Goal: Task Accomplishment & Management: Complete application form

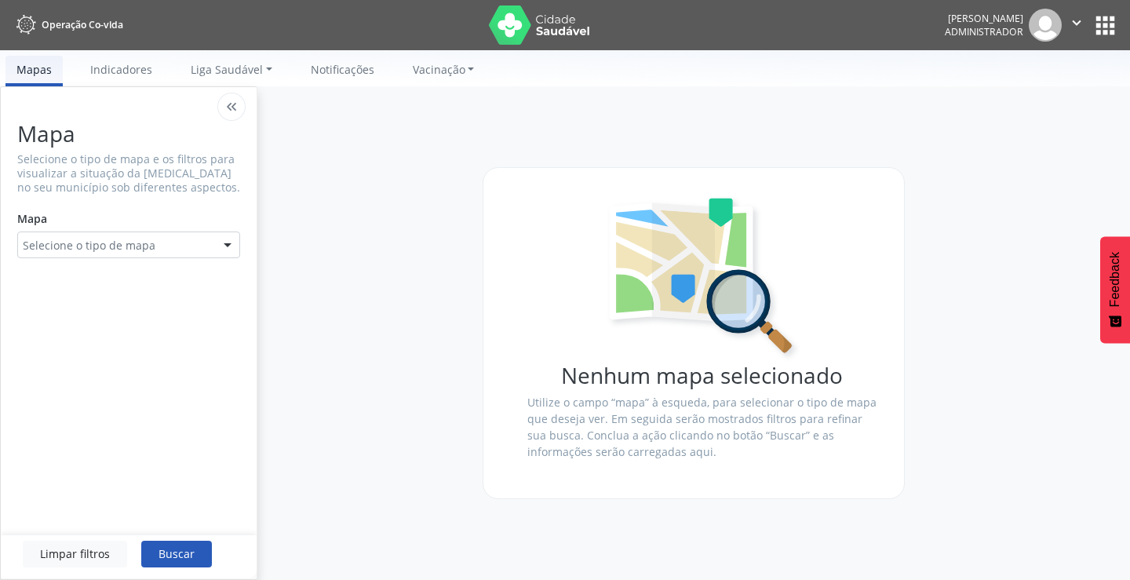
click at [1117, 24] on button "apps" at bounding box center [1104, 25] width 27 height 27
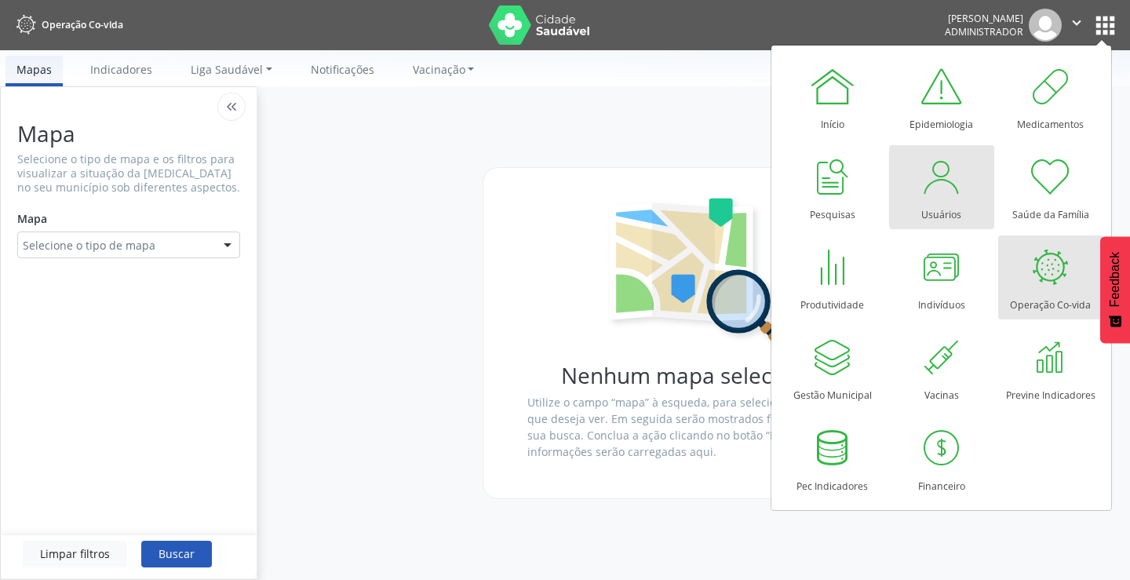
click at [945, 199] on div at bounding box center [941, 176] width 47 height 47
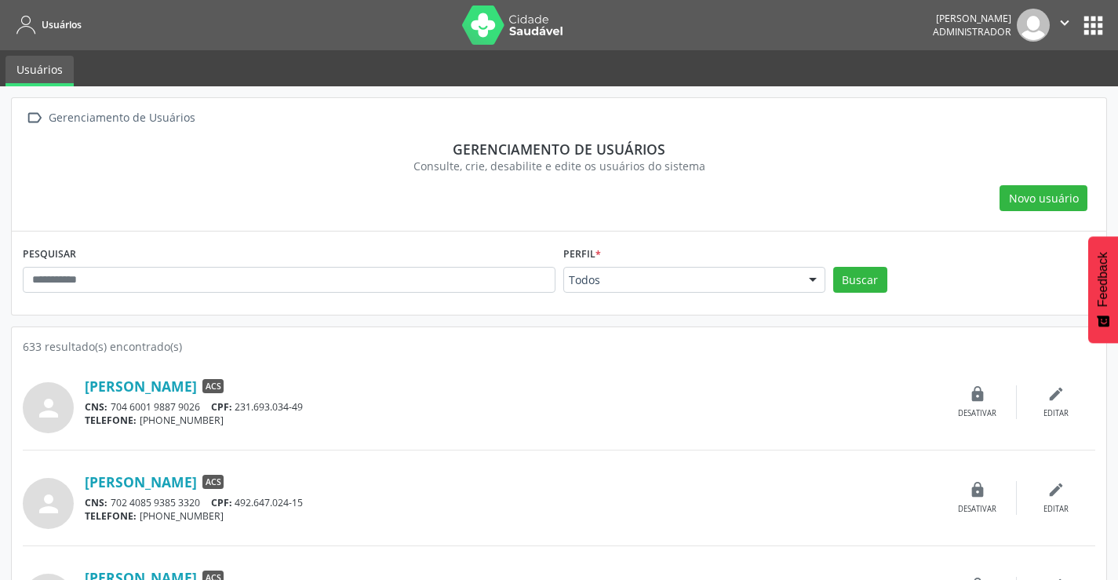
drag, startPoint x: 155, startPoint y: 265, endPoint x: 148, endPoint y: 293, distance: 29.1
click at [155, 267] on div "PESQUISAR" at bounding box center [289, 272] width 540 height 61
click at [140, 276] on input "text" at bounding box center [289, 280] width 533 height 27
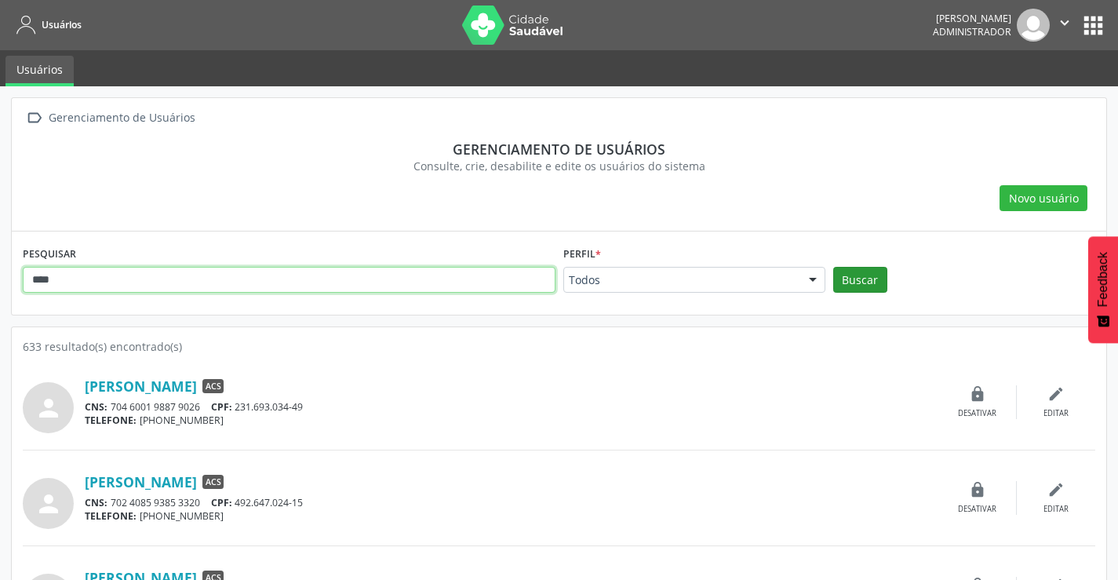
type input "****"
click at [853, 281] on button "Buscar" at bounding box center [860, 280] width 54 height 27
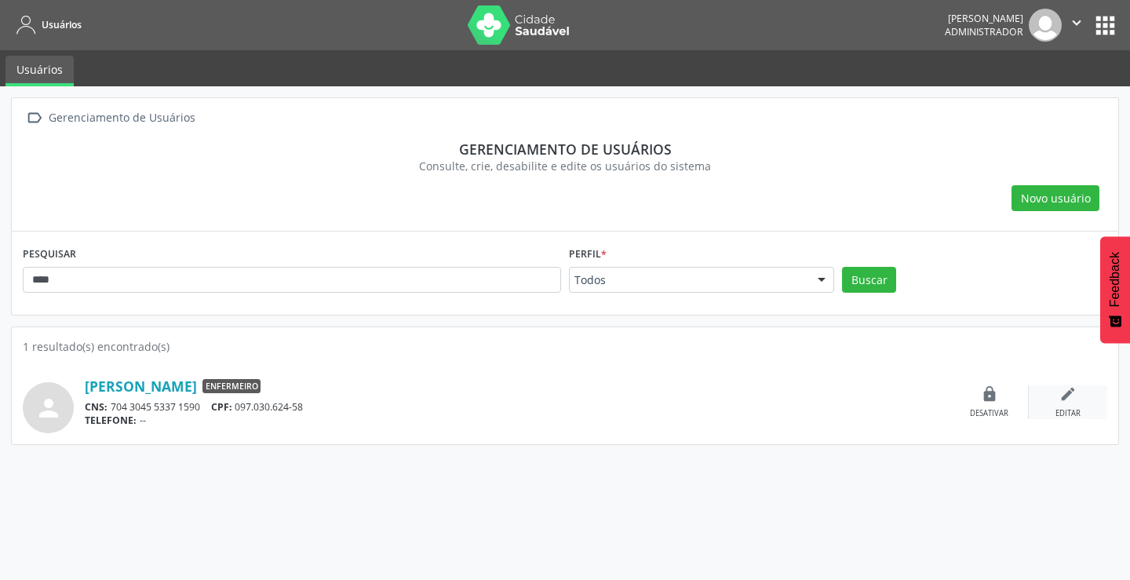
click at [1073, 407] on div "edit Editar" at bounding box center [1067, 402] width 78 height 34
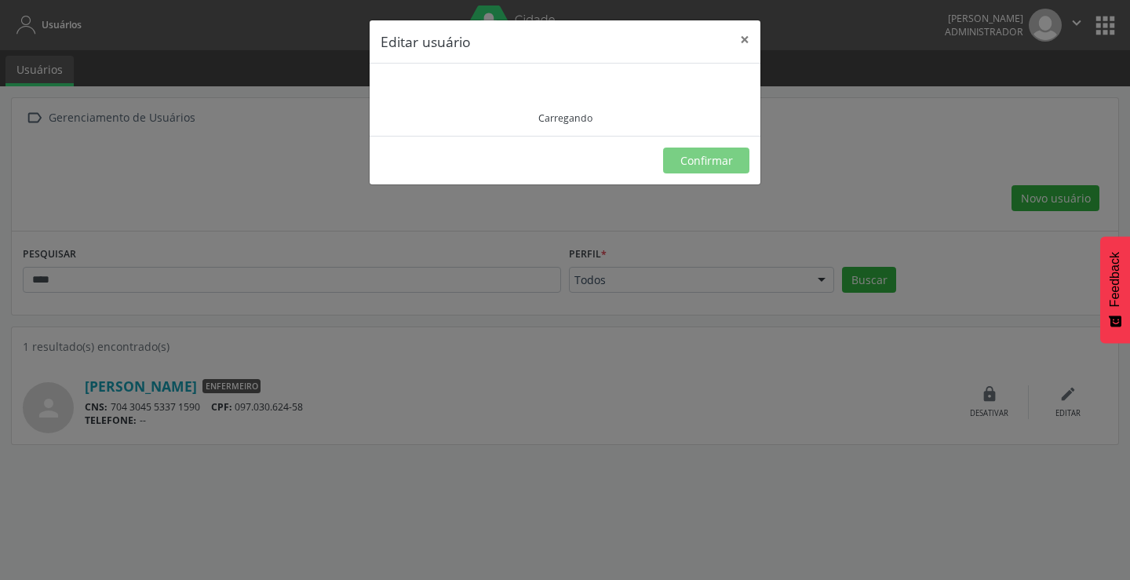
type input "**********"
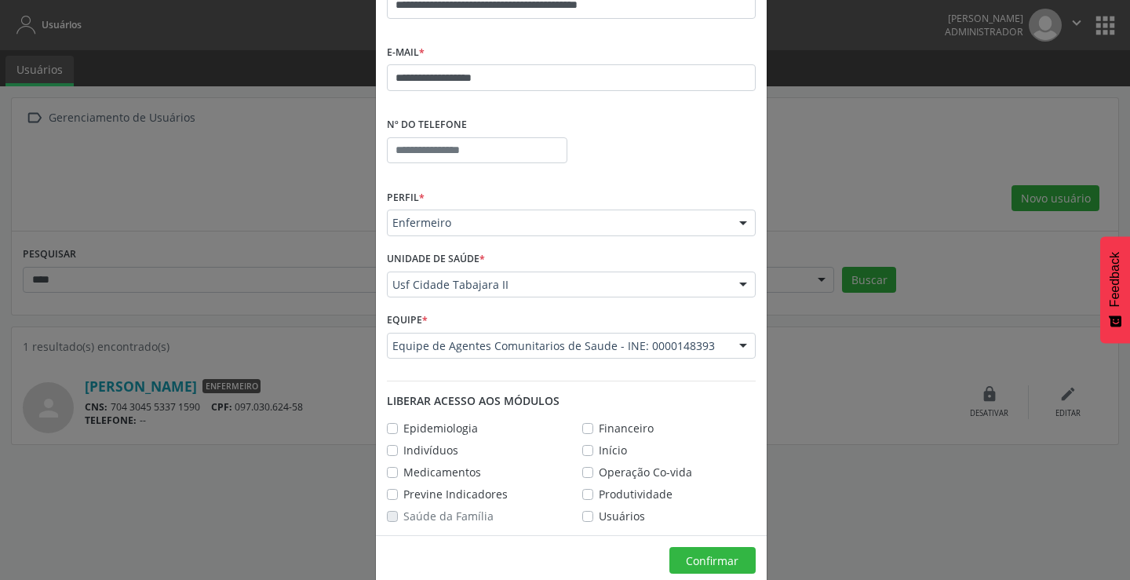
scroll to position [203, 0]
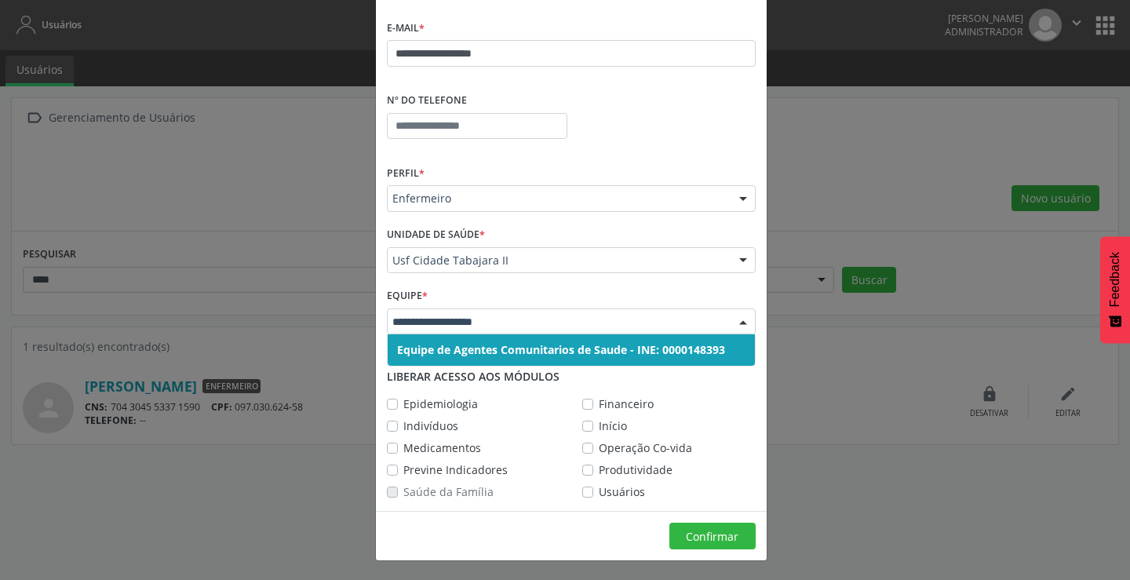
click at [739, 321] on div at bounding box center [743, 322] width 24 height 27
click at [734, 263] on div at bounding box center [743, 261] width 24 height 27
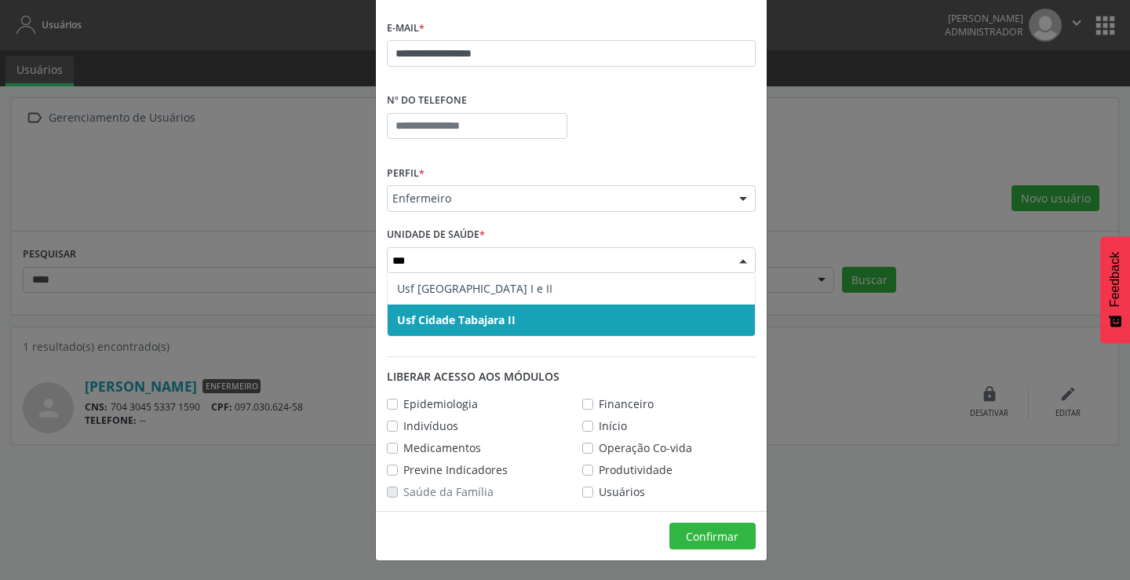
type input "****"
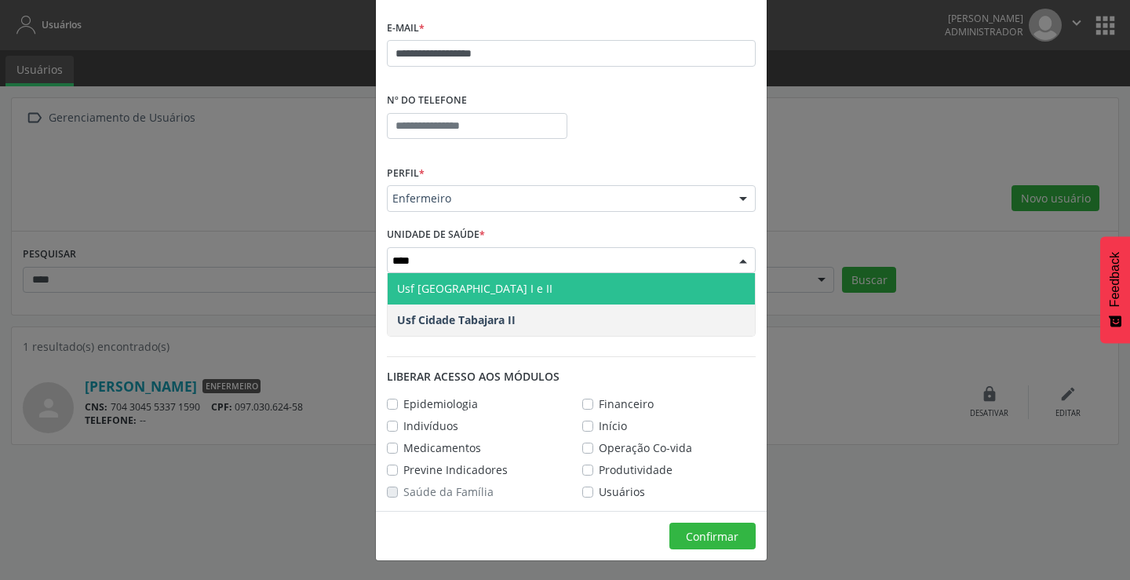
click at [513, 286] on span "Usf Cidade Tabajara I e II" at bounding box center [474, 288] width 155 height 15
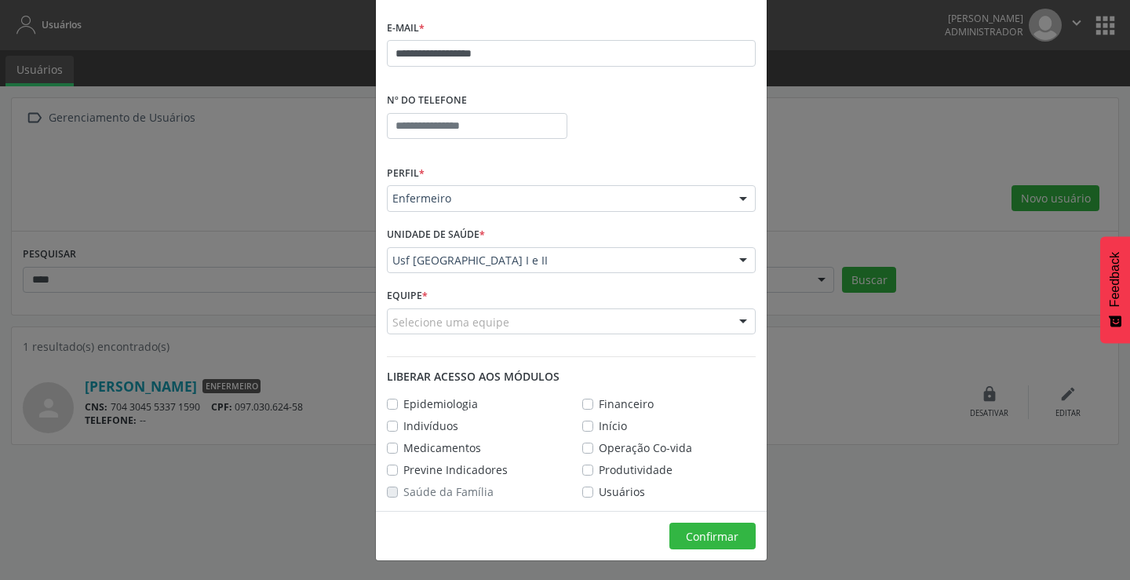
click at [731, 324] on div at bounding box center [743, 322] width 24 height 27
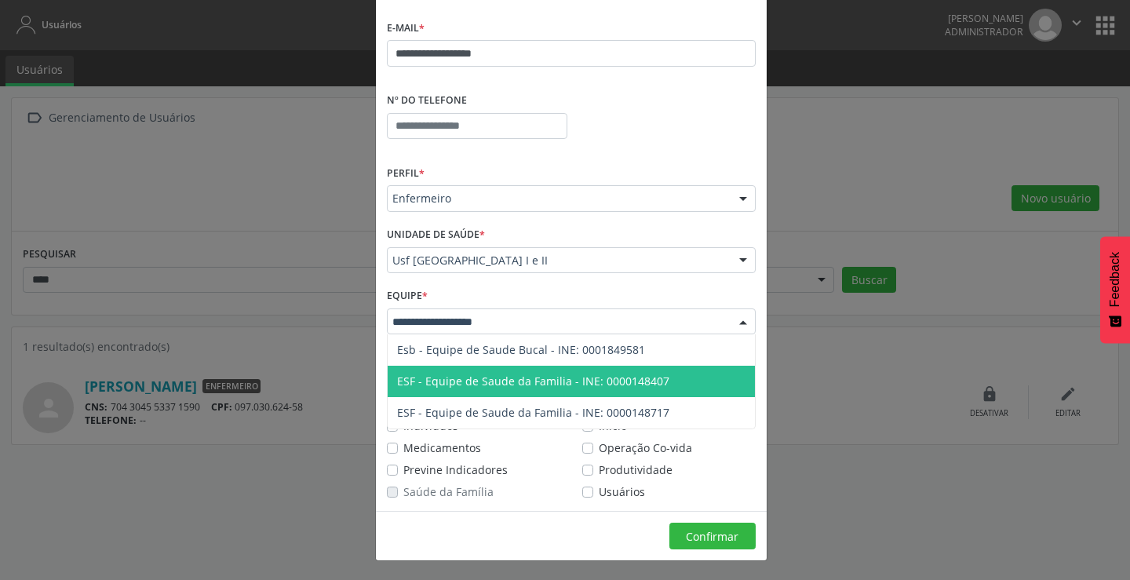
click at [652, 380] on span "ESF - Equipe de Saude da Familia - INE: 0000148407" at bounding box center [533, 380] width 272 height 15
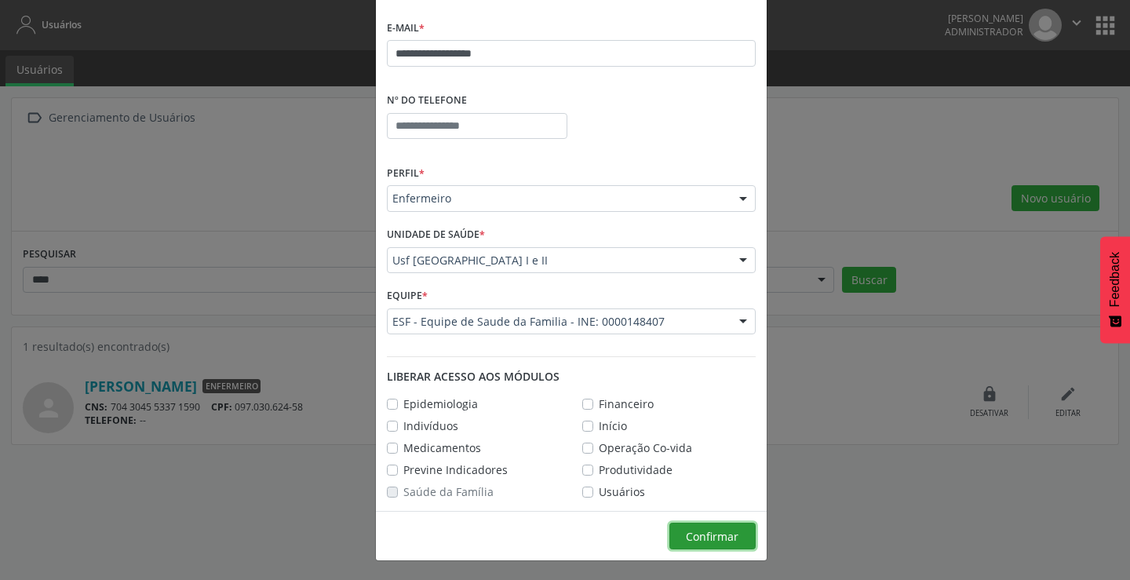
click at [714, 531] on span "Confirmar" at bounding box center [712, 536] width 53 height 15
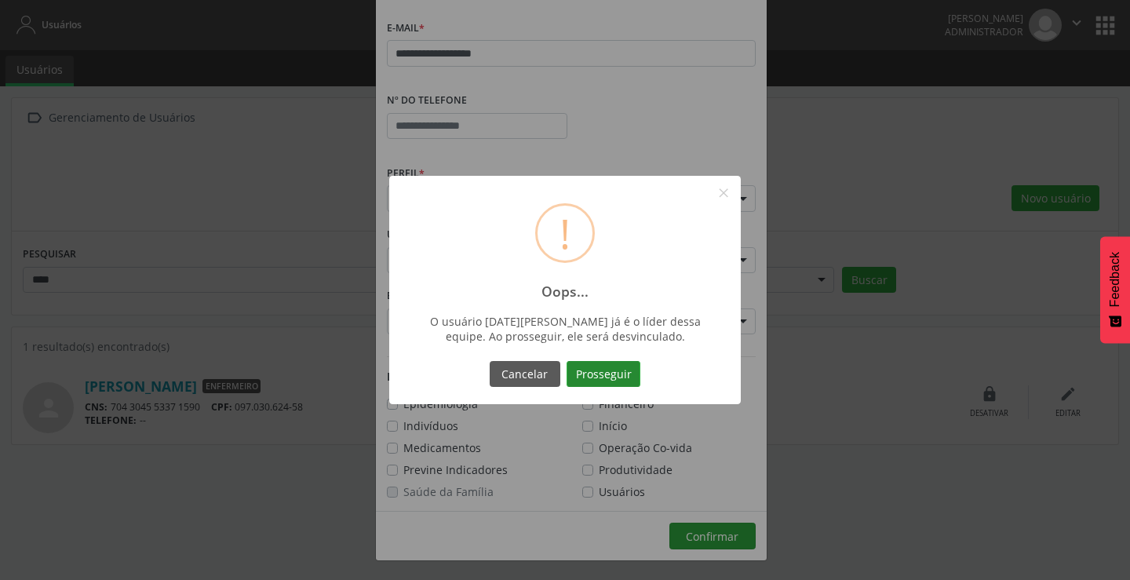
click at [608, 371] on button "Prosseguir" at bounding box center [603, 374] width 74 height 27
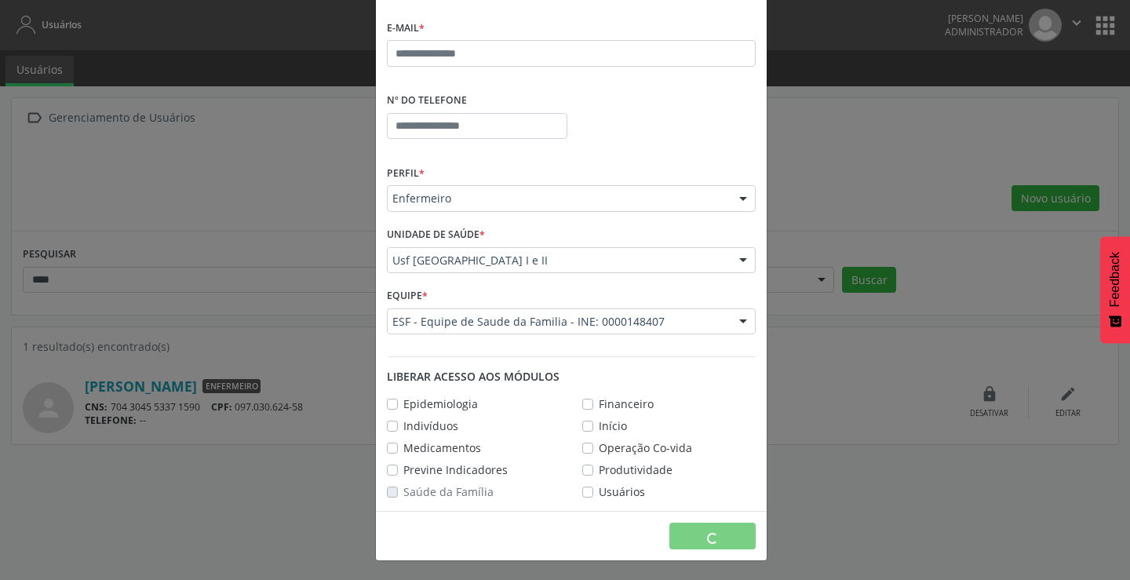
scroll to position [144, 0]
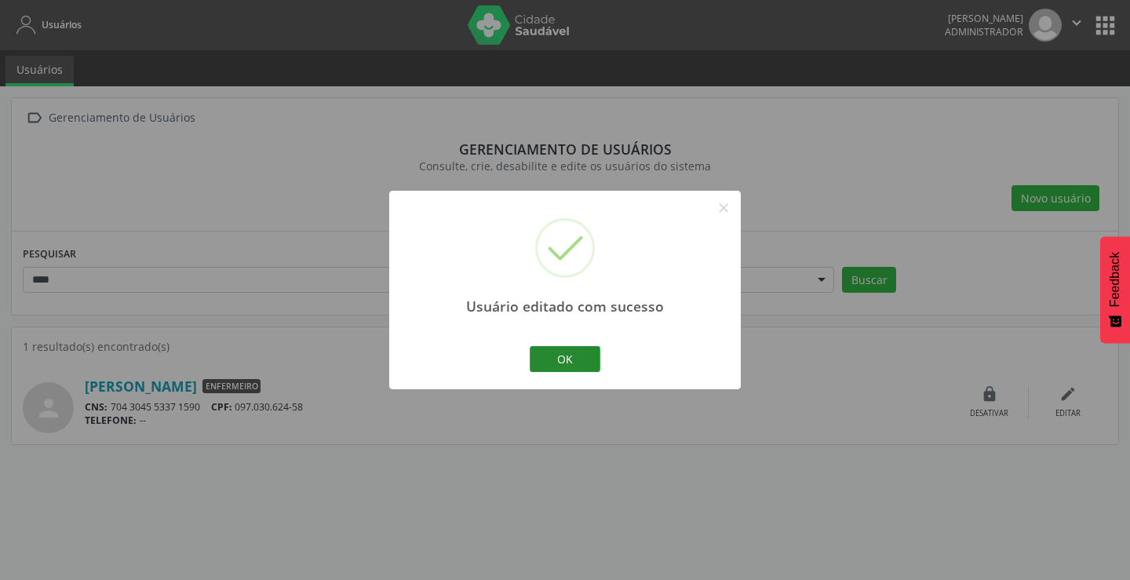
click at [573, 362] on button "OK" at bounding box center [564, 359] width 71 height 27
